Goal: Download file/media

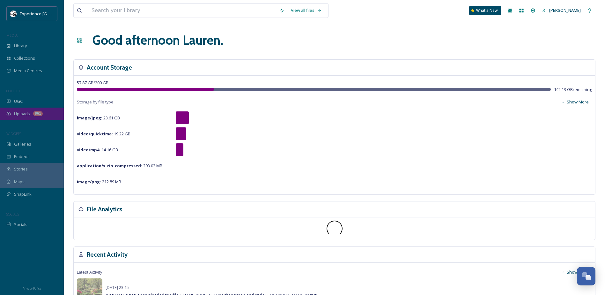
click at [36, 115] on div "861" at bounding box center [38, 113] width 10 height 5
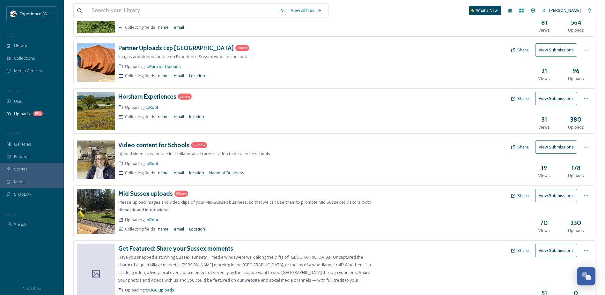
scroll to position [128, 0]
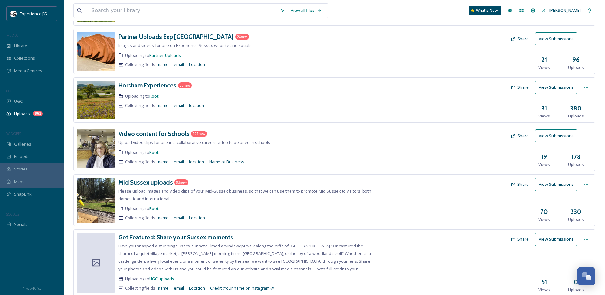
click at [158, 183] on h3 "Mid Sussex uploads" at bounding box center [145, 182] width 55 height 8
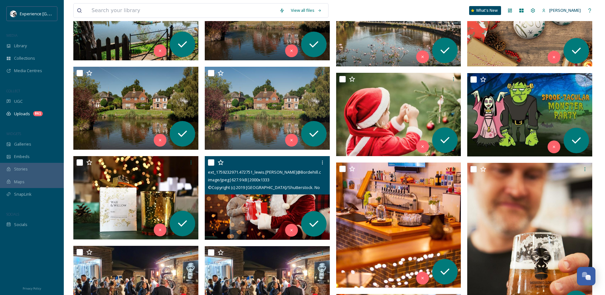
scroll to position [1818, 0]
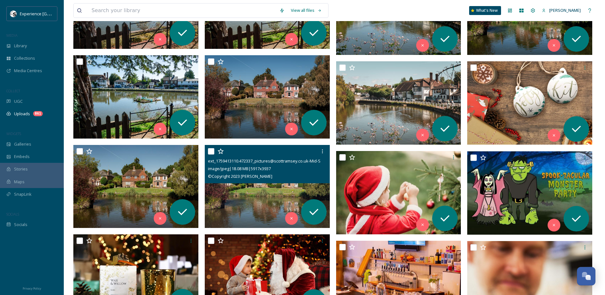
click at [263, 197] on img at bounding box center [267, 186] width 125 height 83
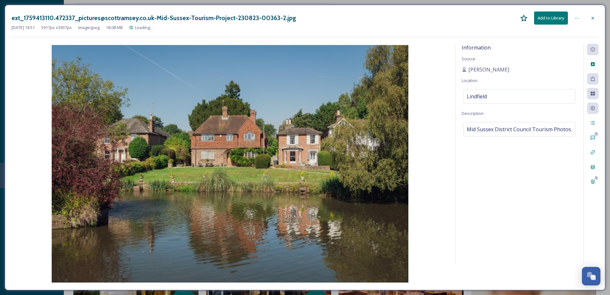
click at [572, 222] on div "Information Source [PERSON_NAME] Location [GEOGRAPHIC_DATA] Description Mid Sus…" at bounding box center [519, 154] width 128 height 220
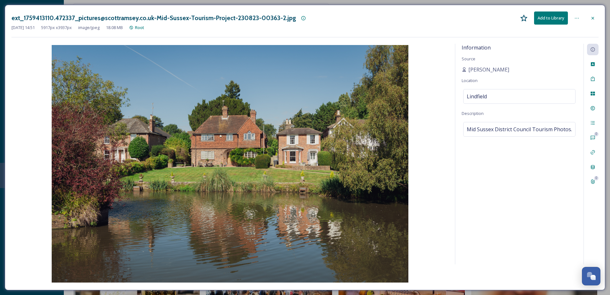
click at [593, 18] on icon at bounding box center [592, 18] width 5 height 5
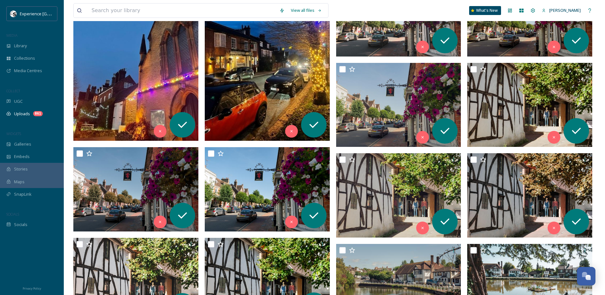
scroll to position [1372, 0]
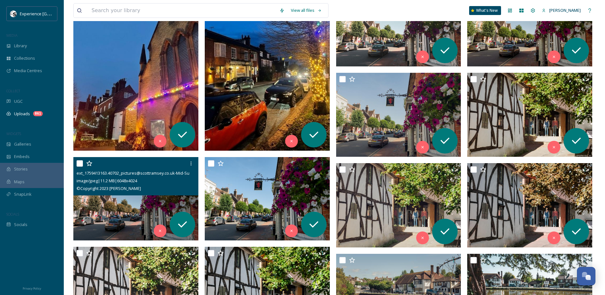
click at [131, 206] on img at bounding box center [135, 198] width 125 height 83
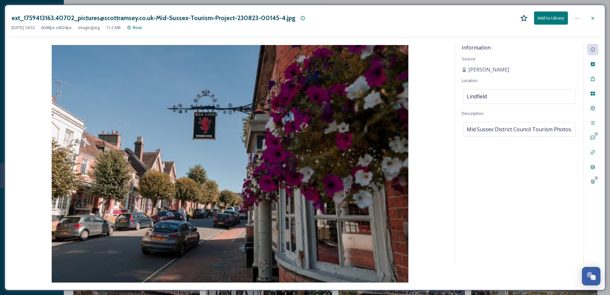
click at [594, 16] on icon at bounding box center [592, 18] width 5 height 5
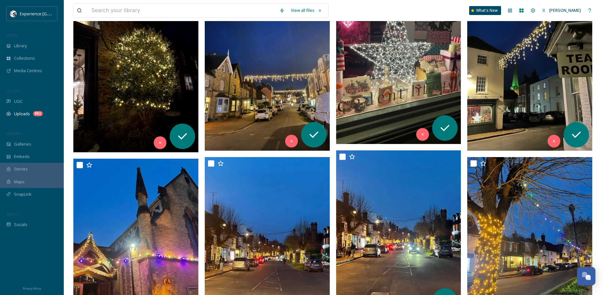
scroll to position [1021, 0]
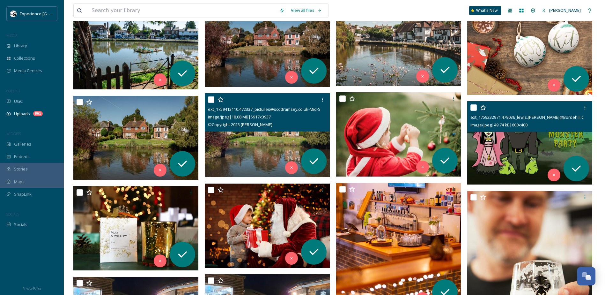
scroll to position [1786, 0]
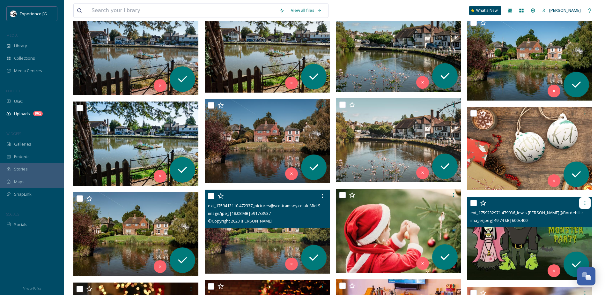
click at [584, 203] on icon at bounding box center [584, 202] width 5 height 5
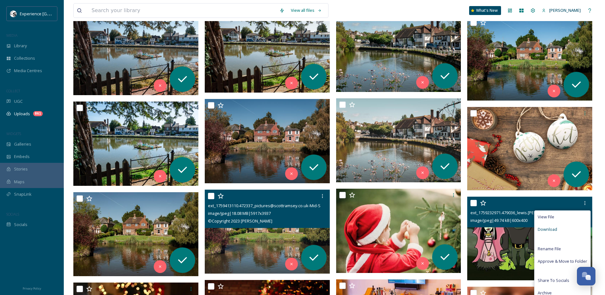
click at [569, 228] on div "Download" at bounding box center [563, 229] width 56 height 12
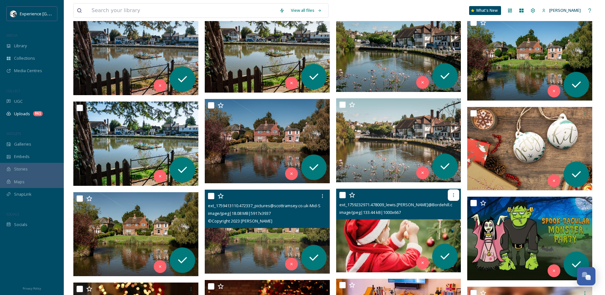
click at [457, 194] on div at bounding box center [453, 194] width 11 height 11
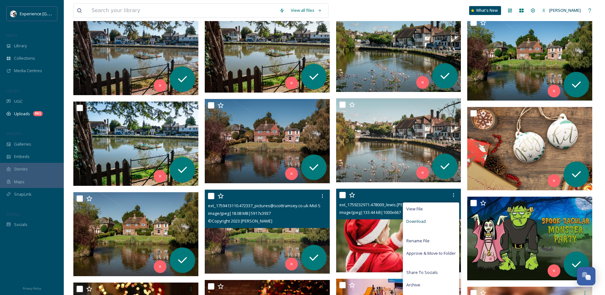
click at [429, 222] on div "Download" at bounding box center [431, 221] width 56 height 12
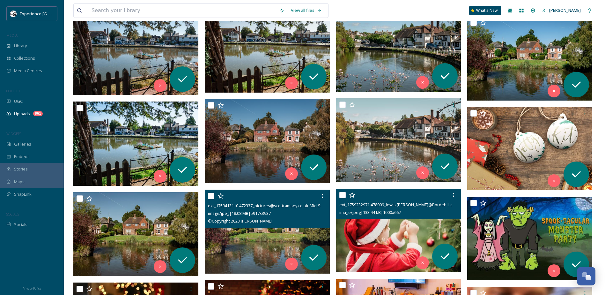
scroll to position [1914, 0]
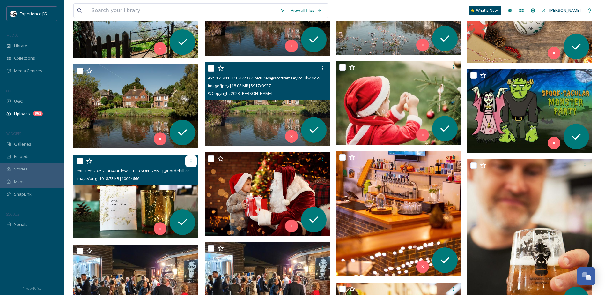
click at [192, 161] on icon at bounding box center [191, 161] width 5 height 5
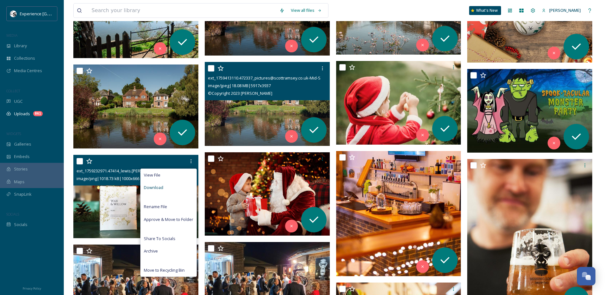
click at [178, 187] on div "Download" at bounding box center [169, 187] width 56 height 12
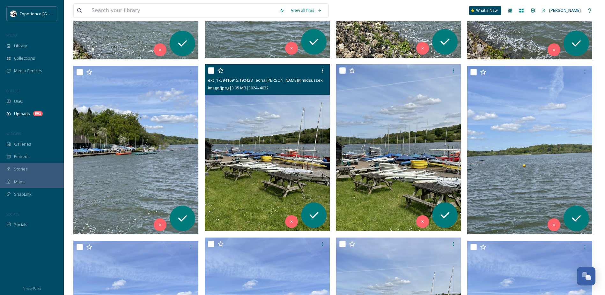
scroll to position [415, 0]
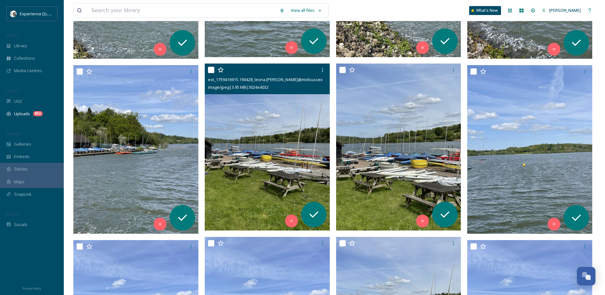
click at [238, 157] on img at bounding box center [267, 146] width 125 height 167
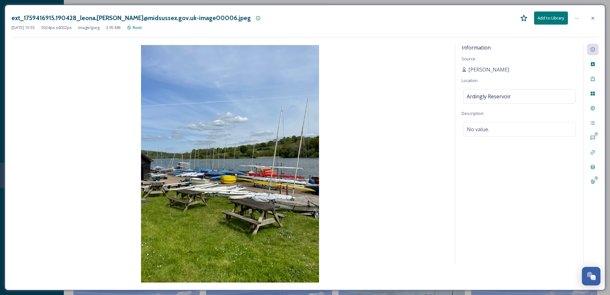
click at [593, 18] on icon at bounding box center [592, 18] width 3 height 3
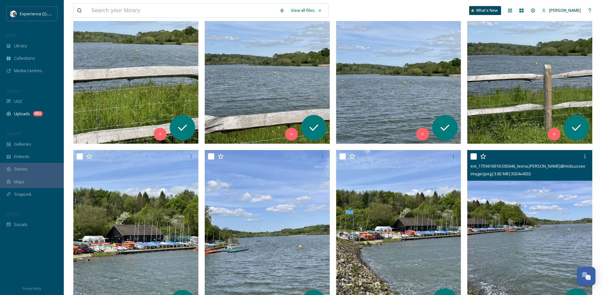
scroll to position [32, 0]
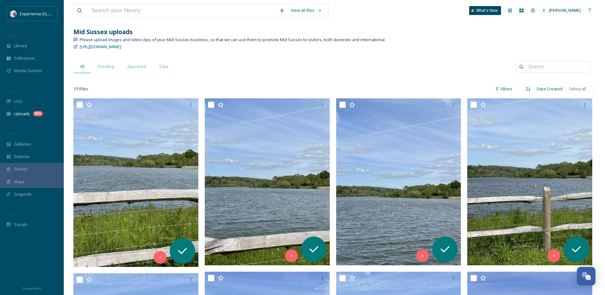
click at [300, 63] on div "All Pending Approved Data" at bounding box center [294, 66] width 442 height 13
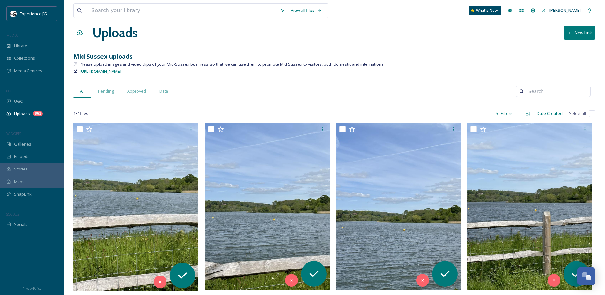
scroll to position [0, 0]
